Goal: Task Accomplishment & Management: Complete application form

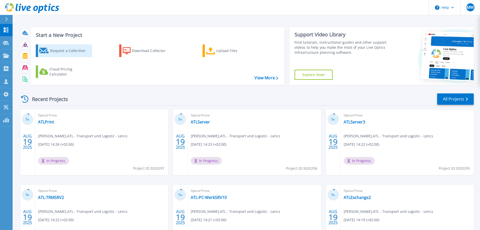
click at [67, 51] on div "Request a Collection" at bounding box center [70, 51] width 40 height 10
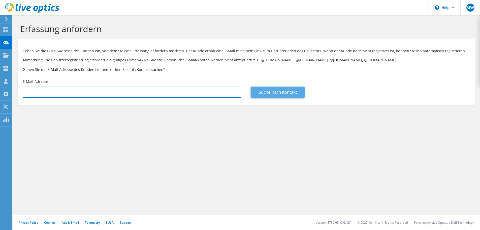
drag, startPoint x: 234, startPoint y: 90, endPoint x: 255, endPoint y: 90, distance: 21.7
click at [234, 90] on input "text" at bounding box center [132, 91] width 218 height 11
paste input "Frank.leibiger@cawi-stanztechnik.de"
type input "Frank.leibiger@cawi-stanztechnik.de"
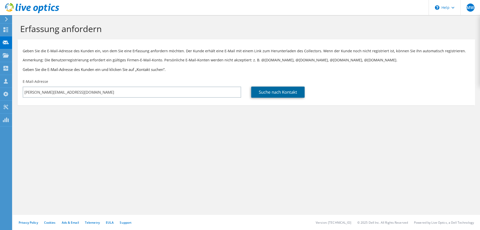
click at [280, 92] on link "Suche nach Kontakt" at bounding box center [277, 91] width 53 height 11
type input "Cawi Stanztechnik GmbH"
type input "Frank"
type input "Leibiger"
type input "Deutschland"
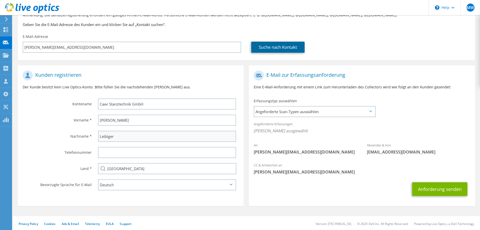
scroll to position [46, 0]
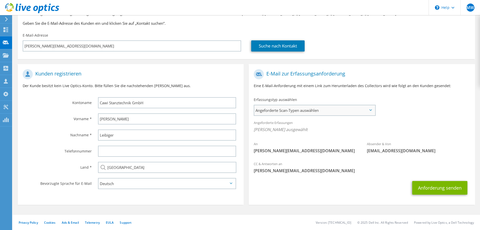
click at [317, 107] on span "Angeforderte Scan-Typen auswählen" at bounding box center [314, 110] width 121 height 10
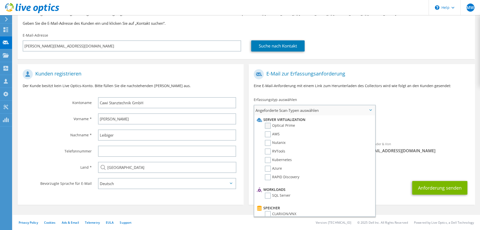
click at [269, 125] on label "Optical Prime" at bounding box center [280, 125] width 30 height 6
click at [0, 0] on input "Optical Prime" at bounding box center [0, 0] width 0 height 0
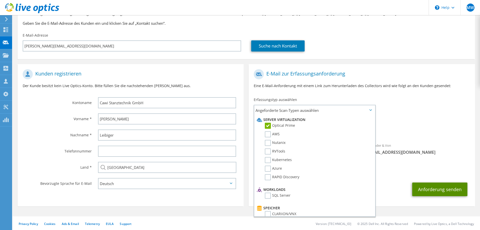
click at [428, 188] on button "Anforderung senden" at bounding box center [439, 189] width 55 height 14
